Goal: Information Seeking & Learning: Learn about a topic

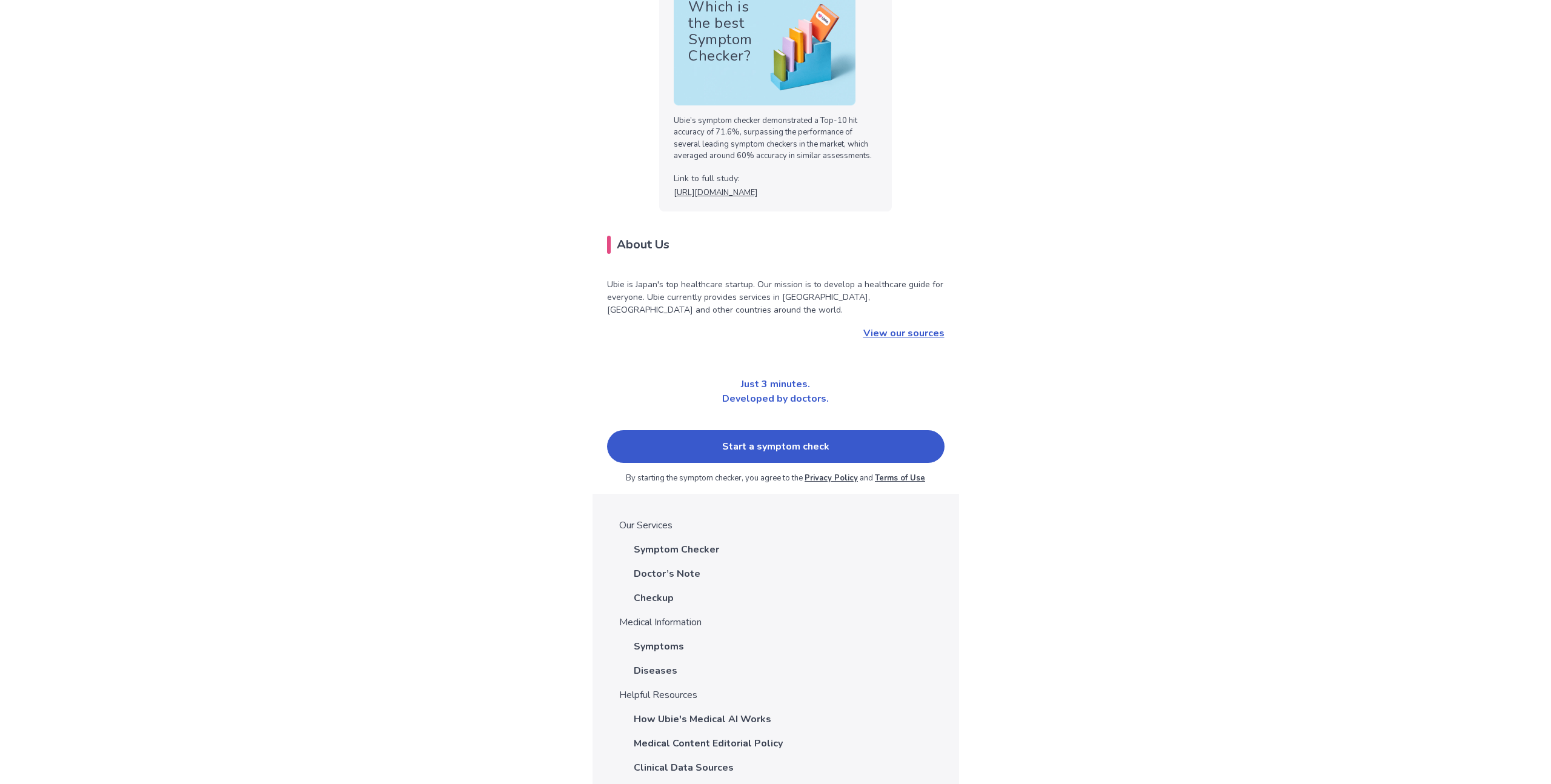
scroll to position [3925, 0]
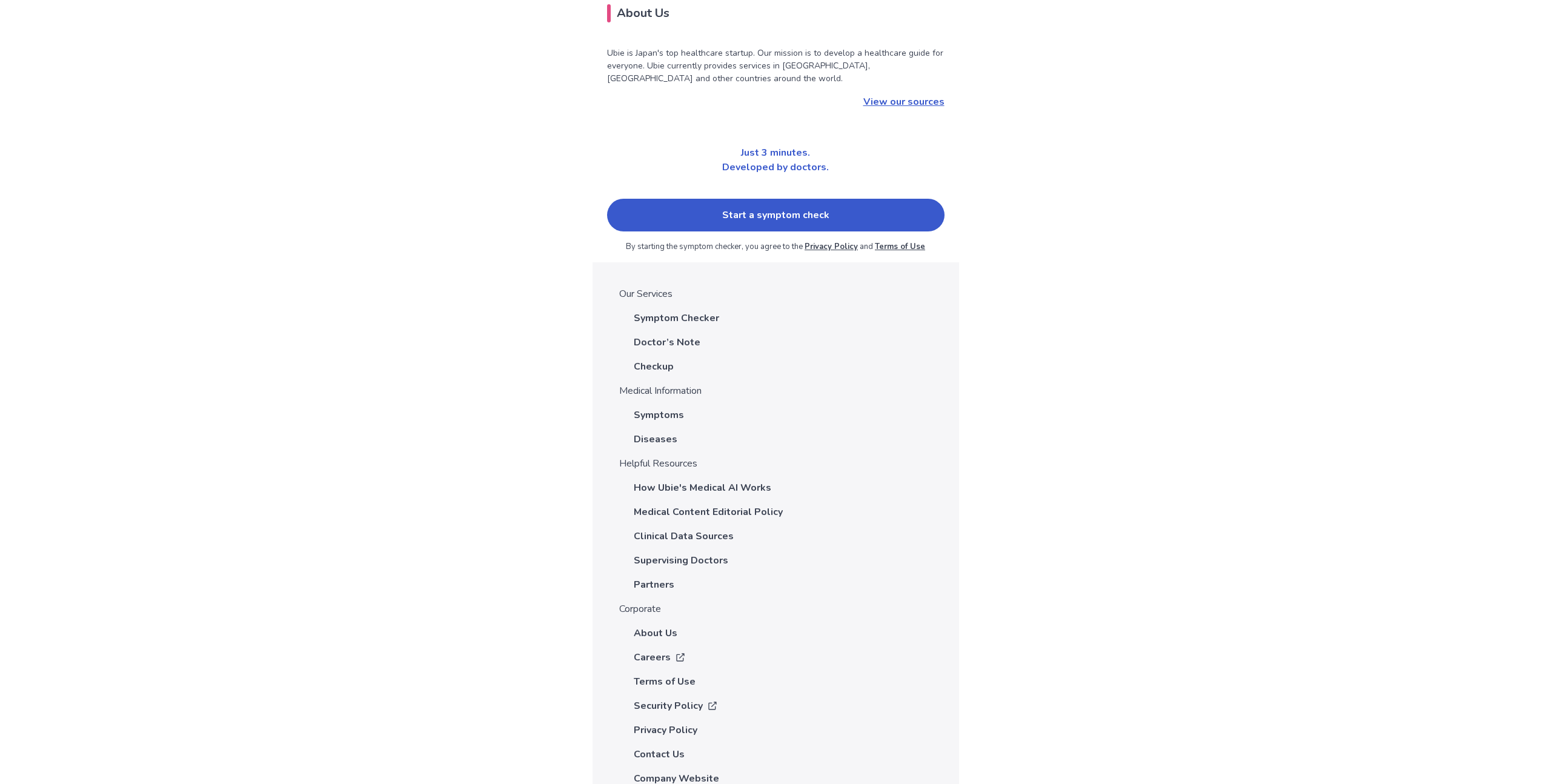
click at [679, 335] on p "Doctor’s Note" at bounding box center [667, 343] width 67 height 15
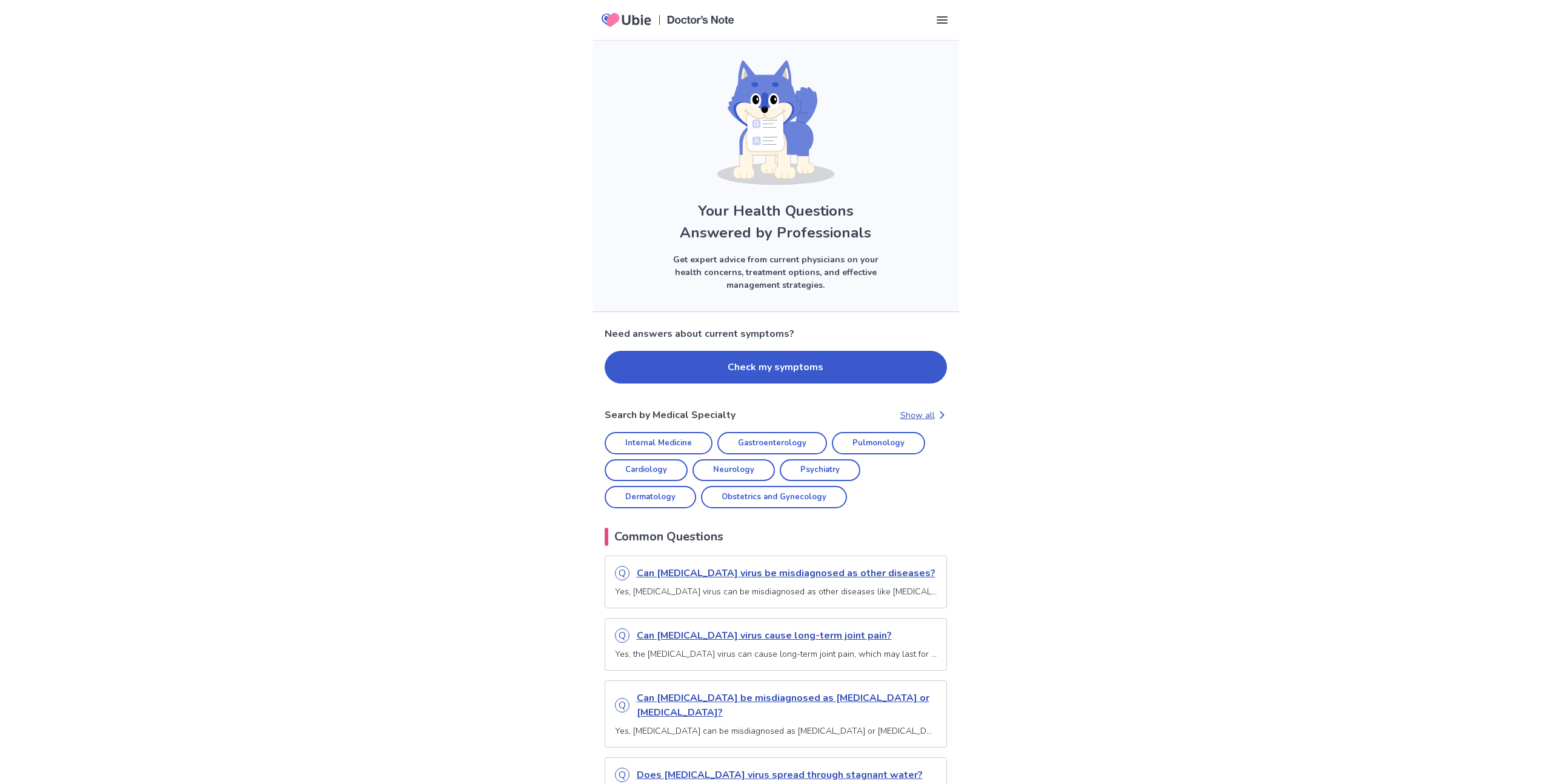
click at [762, 373] on button "Check my symptoms" at bounding box center [776, 367] width 343 height 33
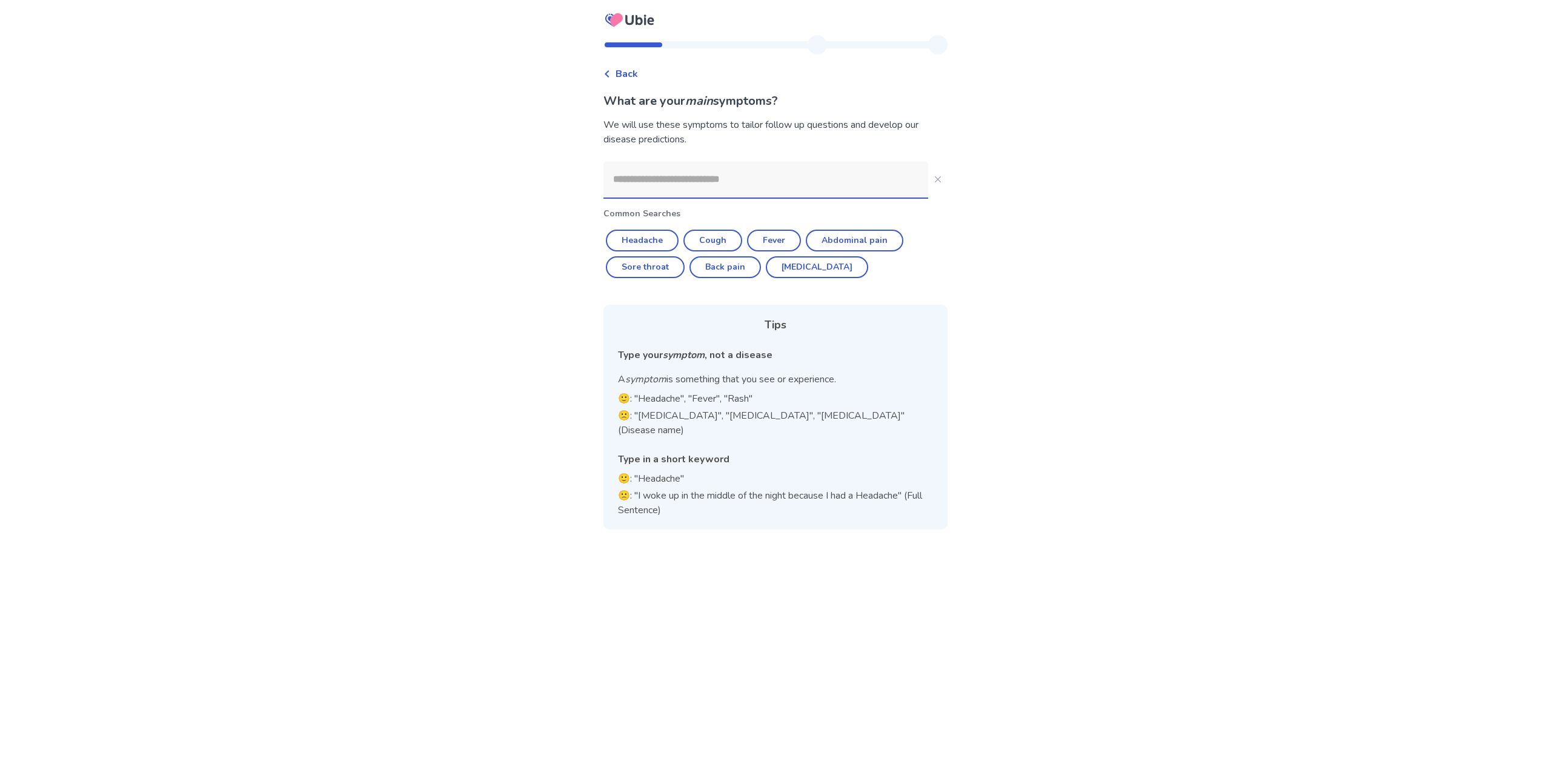
click at [1026, 423] on div "Back What are your main symptoms? We will use these symptoms to tailor follow u…" at bounding box center [775, 392] width 1551 height 784
